Goal: Task Accomplishment & Management: Use online tool/utility

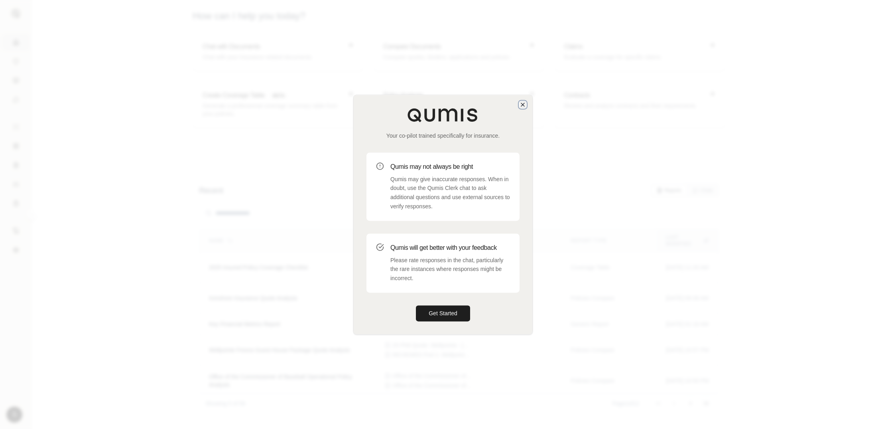
click at [525, 105] on icon "button" at bounding box center [523, 104] width 6 height 6
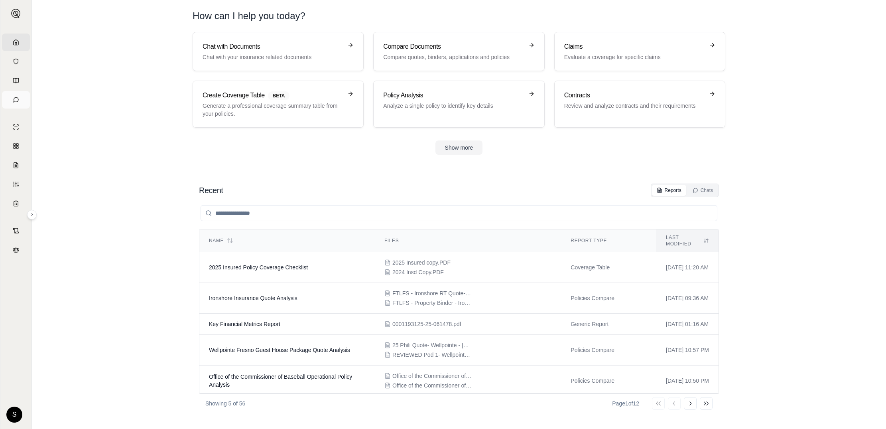
click at [17, 97] on icon at bounding box center [16, 100] width 6 height 6
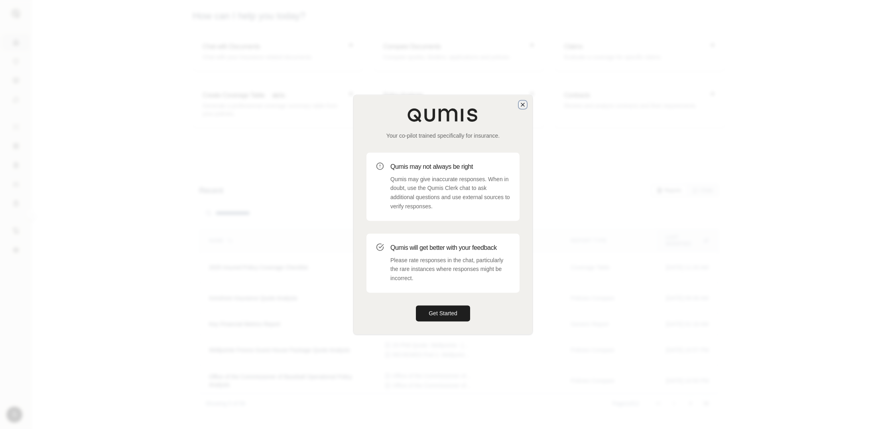
click at [522, 106] on icon "button" at bounding box center [523, 104] width 6 height 6
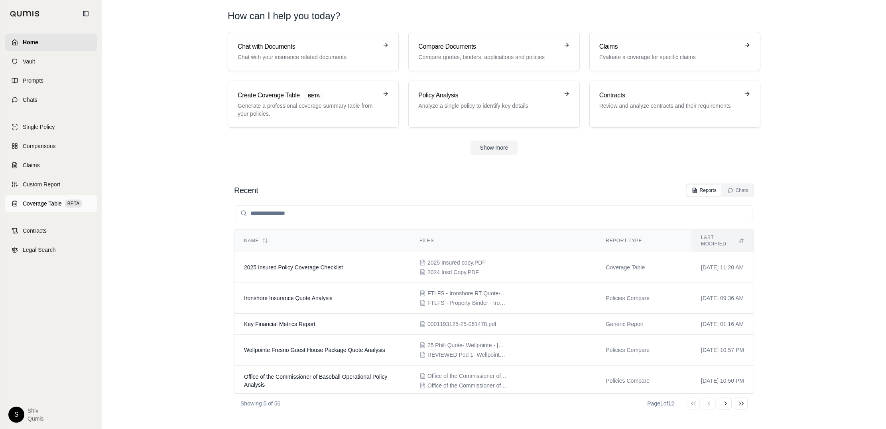
click at [41, 204] on span "Coverage Table" at bounding box center [42, 203] width 39 height 8
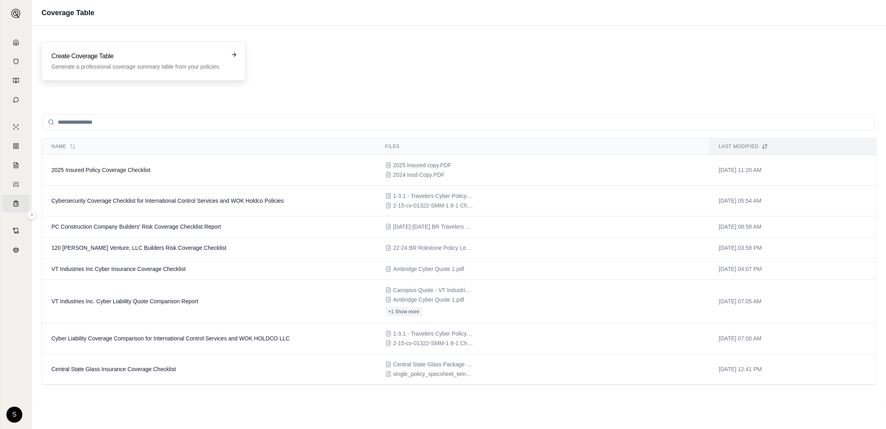
click at [179, 51] on h3 "Create Coverage Table" at bounding box center [137, 56] width 173 height 10
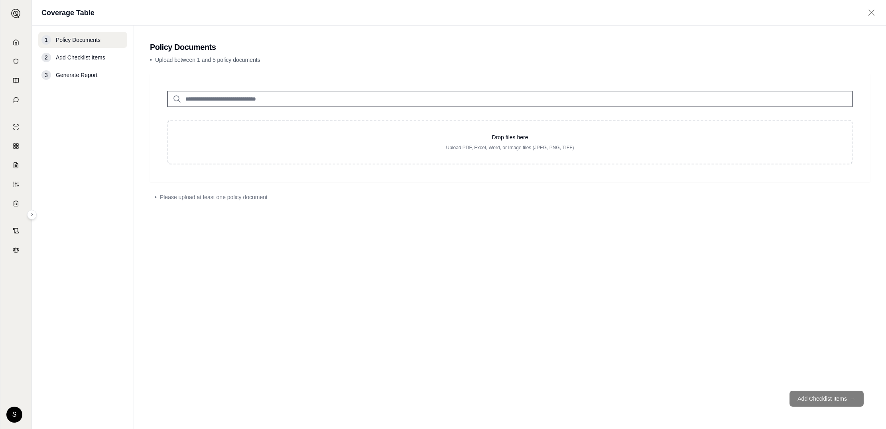
click at [207, 97] on input "search" at bounding box center [510, 99] width 685 height 16
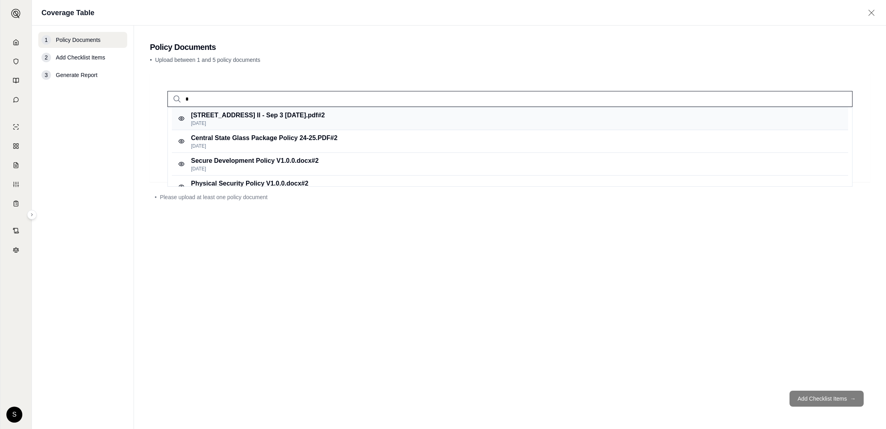
type input "*"
click at [227, 121] on p "Sep 8, 2025" at bounding box center [258, 123] width 134 height 6
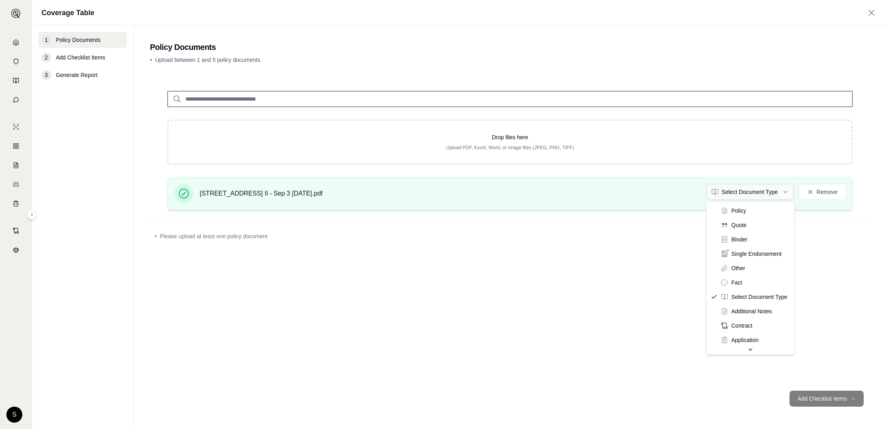
click at [761, 186] on html "Home Vault Prompts Chats Single Policy Comparisons Claims Custom Report Coverag…" at bounding box center [443, 214] width 886 height 429
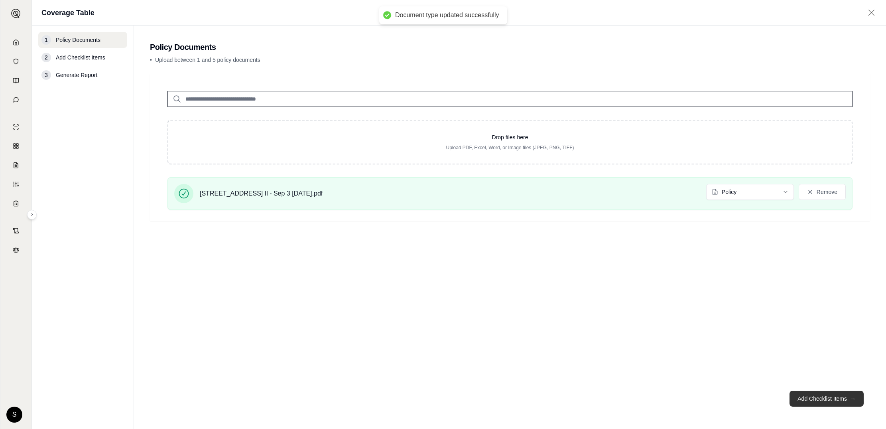
click at [818, 399] on button "Add Checklist Items →" at bounding box center [827, 399] width 74 height 16
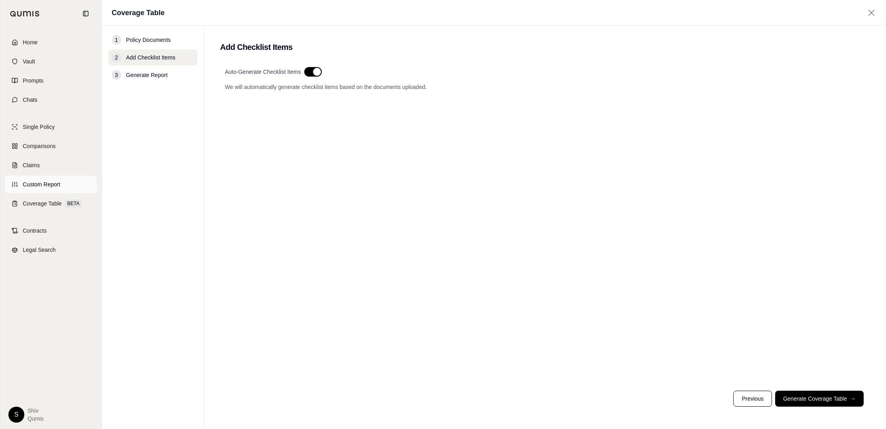
click at [46, 177] on link "Custom Report" at bounding box center [51, 185] width 92 height 18
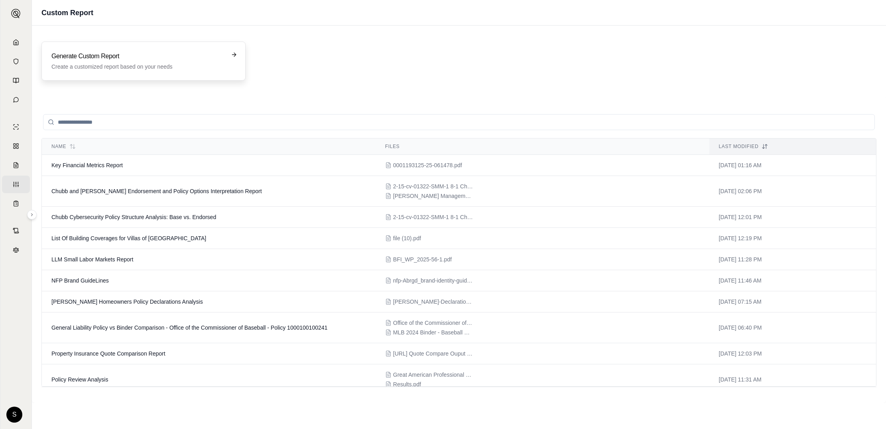
click at [107, 60] on h3 "Generate Custom Report" at bounding box center [137, 56] width 173 height 10
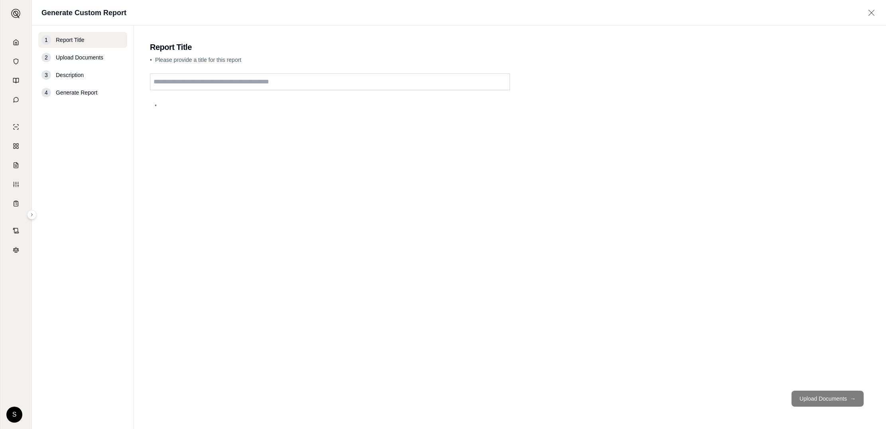
click at [167, 80] on input "text" at bounding box center [330, 81] width 360 height 17
type input "****"
click at [831, 397] on button "Upload Documents →" at bounding box center [828, 399] width 72 height 16
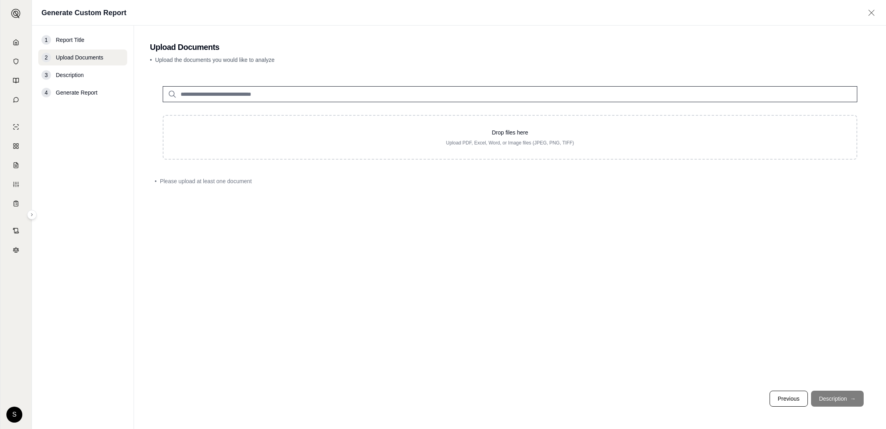
click at [335, 88] on input "search" at bounding box center [510, 94] width 695 height 16
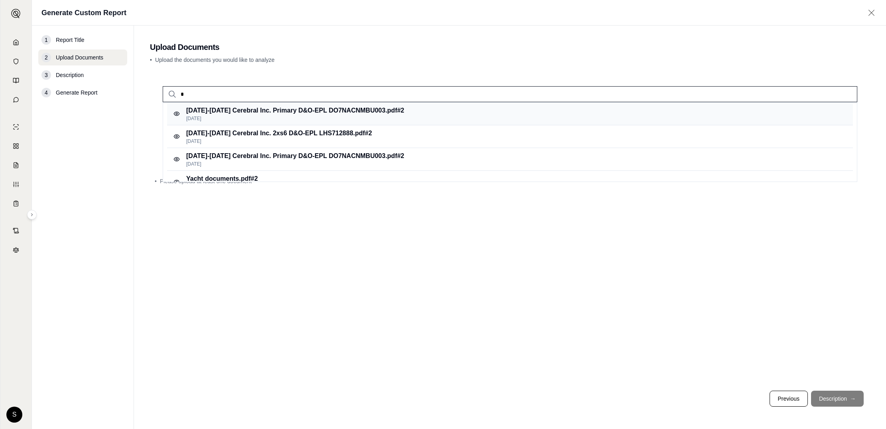
type input "*"
click at [292, 117] on p "May 20, 2025" at bounding box center [295, 118] width 218 height 6
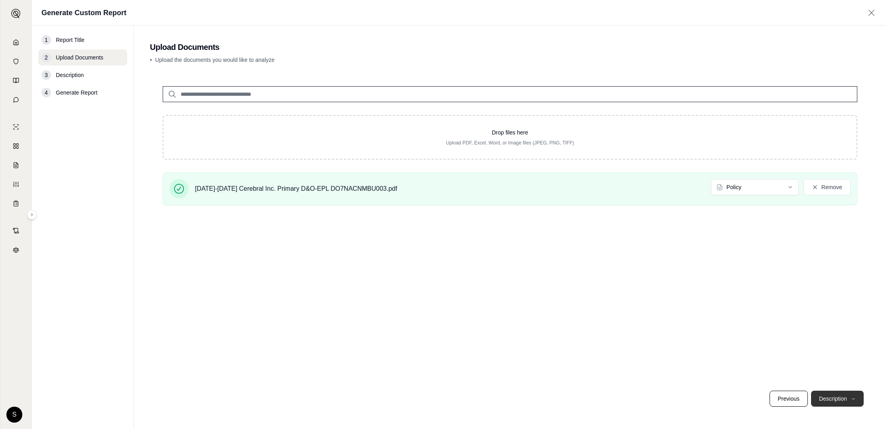
click at [842, 399] on button "Description →" at bounding box center [837, 399] width 53 height 16
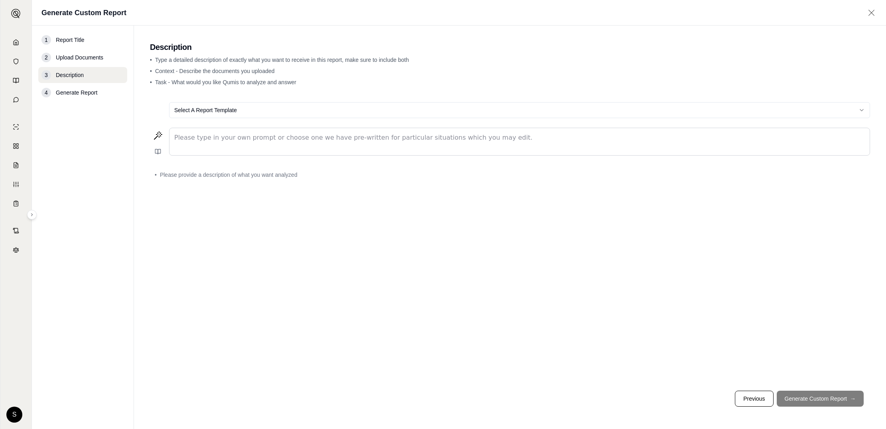
click at [455, 105] on html "Home Vault Prompts Chats Single Policy Comparisons Claims Custom Report Coverag…" at bounding box center [443, 214] width 886 height 429
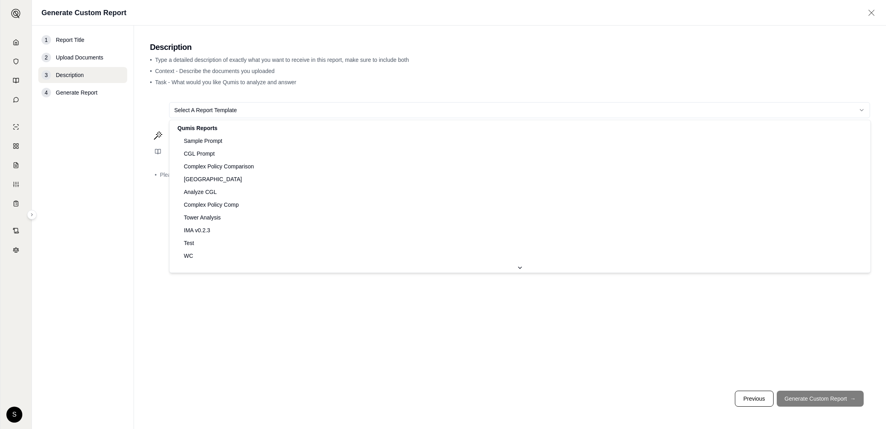
scroll to position [167, 0]
click at [600, 361] on html "Home Vault Prompts Chats Single Policy Comparisons Claims Custom Report Coverag…" at bounding box center [443, 214] width 886 height 429
